Goal: Answer question/provide support: Share knowledge or assist other users

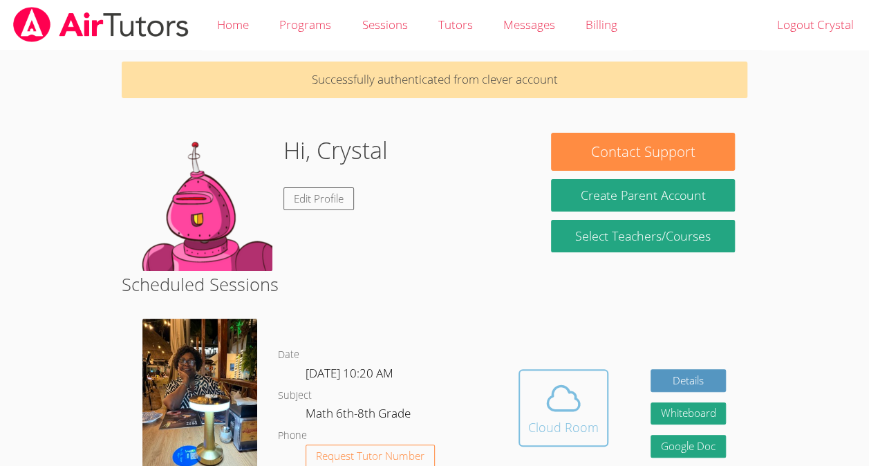
click at [549, 400] on icon at bounding box center [563, 398] width 39 height 39
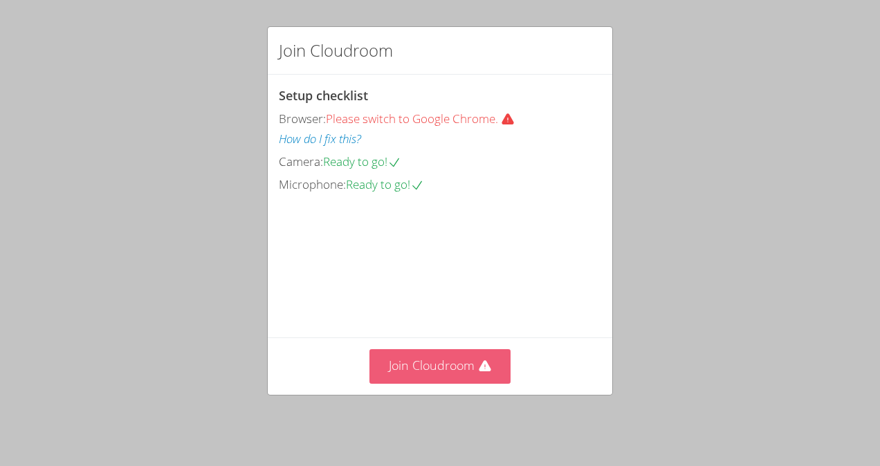
click at [419, 368] on button "Join Cloudroom" at bounding box center [440, 366] width 142 height 34
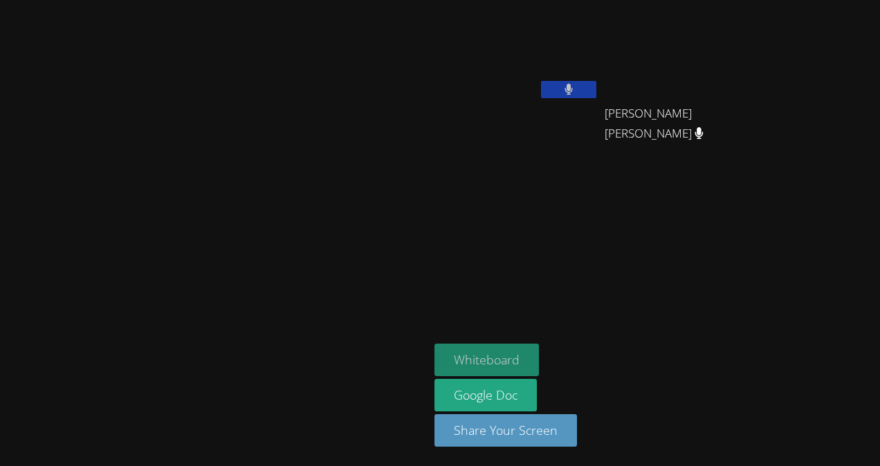
click at [539, 360] on button "Whiteboard" at bounding box center [486, 360] width 104 height 33
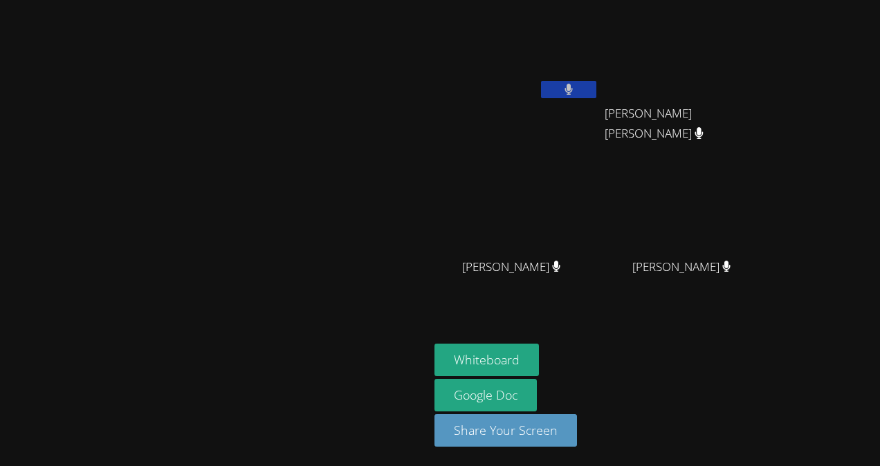
click at [573, 91] on icon at bounding box center [568, 90] width 9 height 12
click at [596, 84] on button at bounding box center [568, 89] width 55 height 17
click at [573, 86] on icon at bounding box center [568, 90] width 9 height 12
click at [575, 86] on icon at bounding box center [568, 90] width 15 height 12
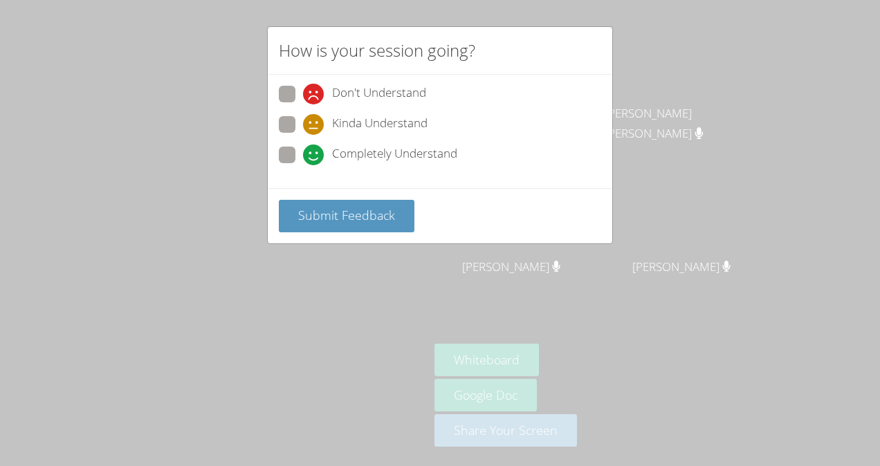
click at [398, 151] on span "Completely Understand" at bounding box center [394, 155] width 125 height 21
click at [315, 151] on input "Completely Understand" at bounding box center [309, 153] width 12 height 12
radio input "true"
click at [378, 212] on span "Submit Feedback" at bounding box center [346, 215] width 97 height 17
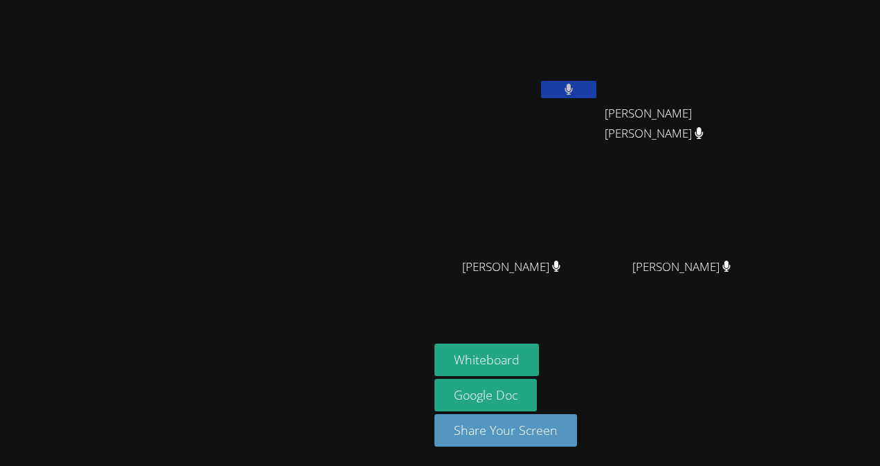
click at [596, 90] on button at bounding box center [568, 89] width 55 height 17
click at [575, 93] on icon at bounding box center [568, 90] width 15 height 12
